Goal: Book appointment/travel/reservation

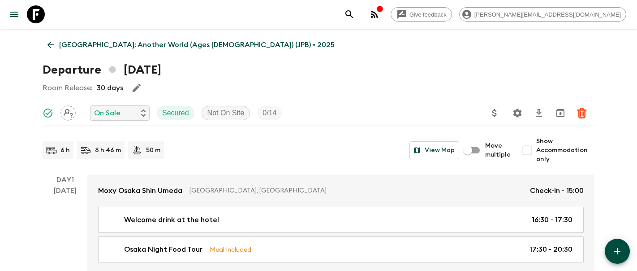
scroll to position [2873, 0]
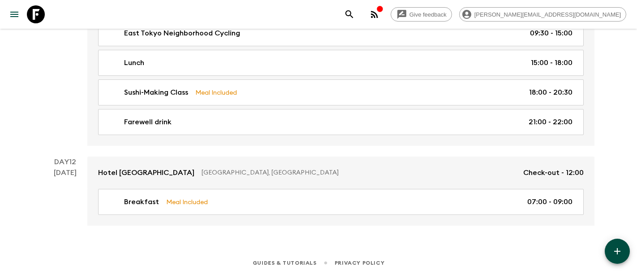
click at [39, 13] on icon at bounding box center [36, 14] width 18 height 18
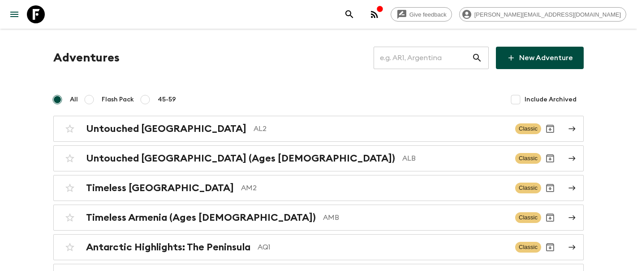
click at [432, 61] on input "text" at bounding box center [423, 57] width 98 height 25
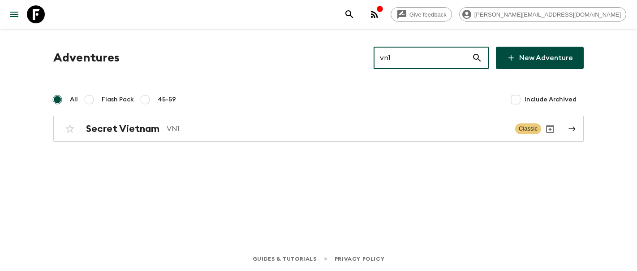
type input "vn1"
click at [148, 112] on div "Adventures vn1 ​ New Adventure All Flash Pack 45-59 Include Archived Secret Vie…" at bounding box center [319, 94] width 552 height 95
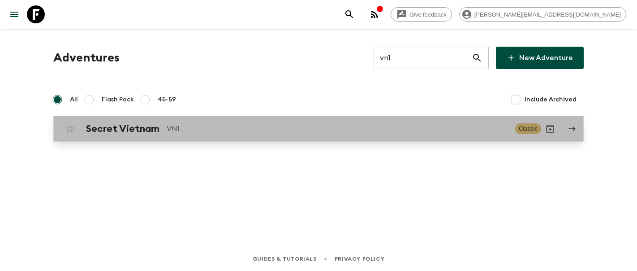
click at [147, 124] on h2 "Secret Vietnam" at bounding box center [122, 129] width 73 height 12
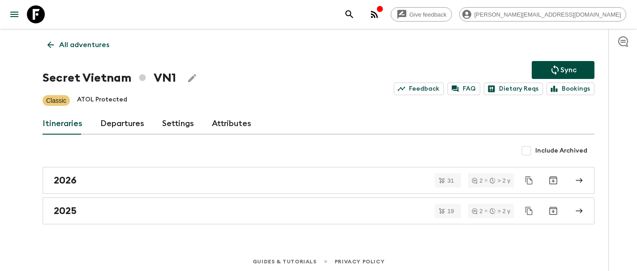
click at [124, 121] on link "Departures" at bounding box center [122, 124] width 44 height 22
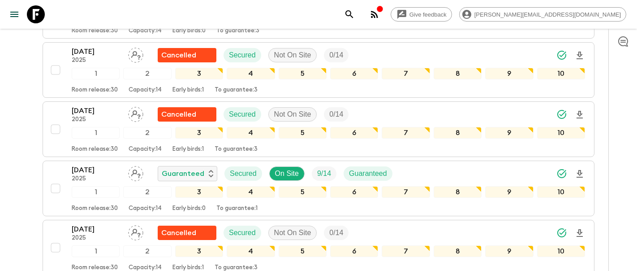
scroll to position [777, 0]
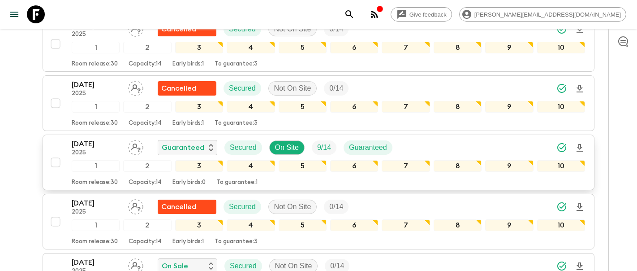
click at [104, 148] on p "[DATE]" at bounding box center [96, 143] width 49 height 11
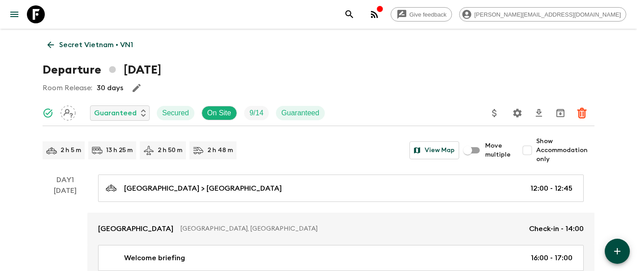
click at [533, 150] on input "Show Accommodation only" at bounding box center [527, 150] width 18 height 18
checkbox input "true"
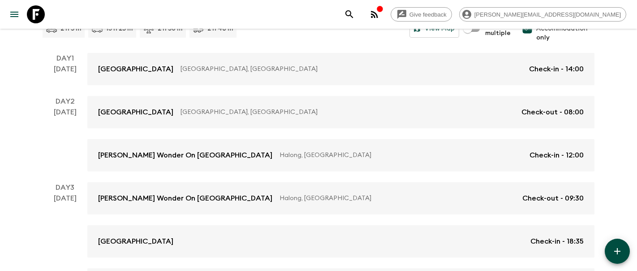
scroll to position [125, 0]
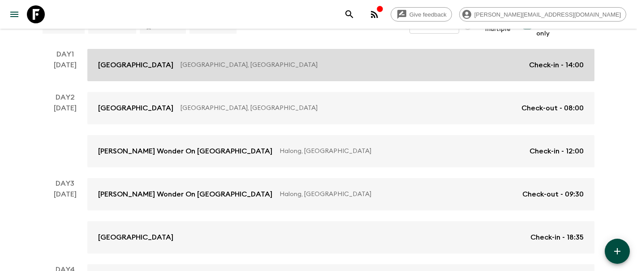
click at [313, 61] on p "[GEOGRAPHIC_DATA], [GEOGRAPHIC_DATA]" at bounding box center [351, 64] width 341 height 9
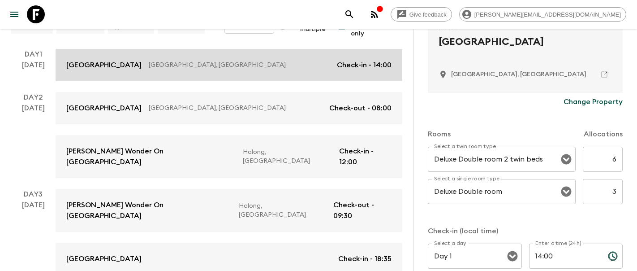
scroll to position [198, 0]
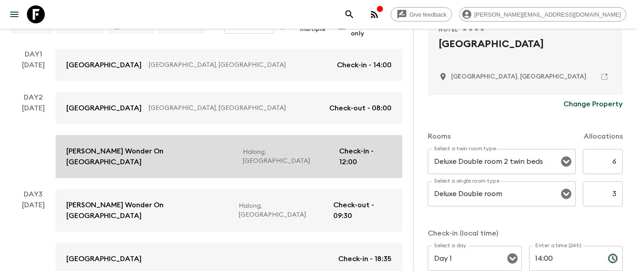
click at [165, 158] on link "[PERSON_NAME] Wonder On Lan Ha Bay Halong, [GEOGRAPHIC_DATA] Check-in - 12:00" at bounding box center [229, 156] width 347 height 43
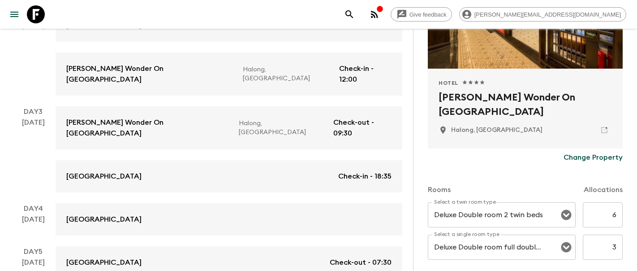
scroll to position [210, 0]
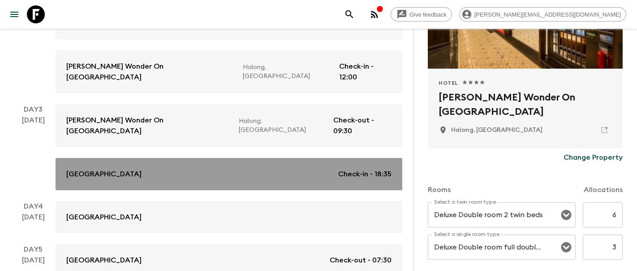
click at [228, 168] on div "[GEOGRAPHIC_DATA] Check-in - 18:35" at bounding box center [228, 173] width 325 height 11
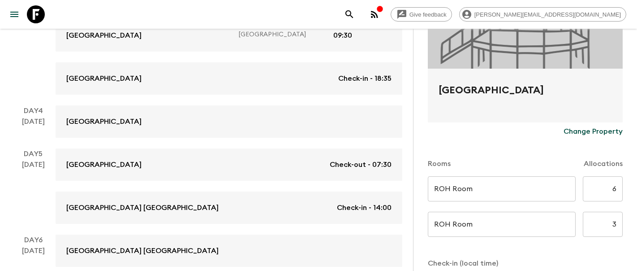
scroll to position [306, 0]
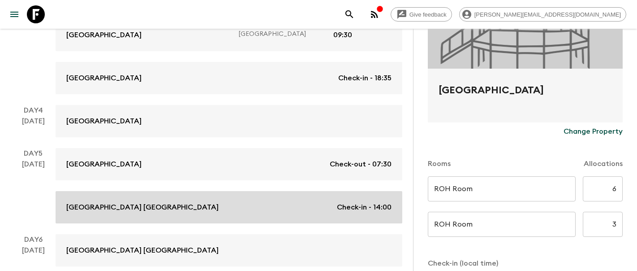
click at [230, 202] on div "[GEOGRAPHIC_DATA] [GEOGRAPHIC_DATA] Check-in - 14:00" at bounding box center [228, 207] width 325 height 11
type input "Deluxe Twin"
type input "Deluxe Singe"
type input "Day 5"
type input "14:00"
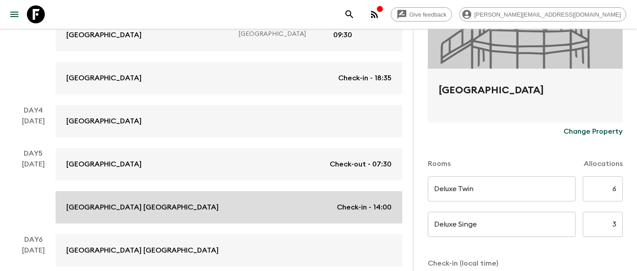
type input "Day 8"
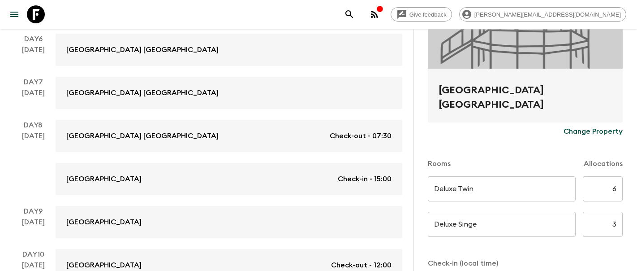
scroll to position [544, 0]
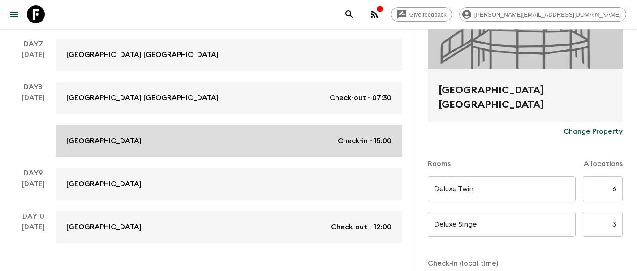
click at [201, 125] on link "[GEOGRAPHIC_DATA] Check-in - 15:00" at bounding box center [229, 141] width 347 height 32
type input "ROH Deluxe & Premier"
type input "Day 8"
type input "15:00"
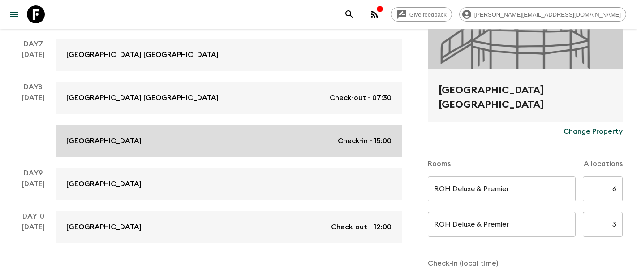
type input "Day 10"
type input "12:00"
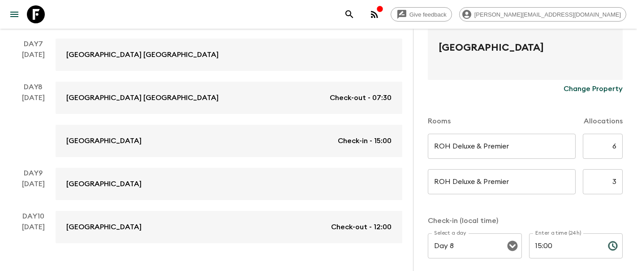
scroll to position [189, 0]
